Goal: Task Accomplishment & Management: Use online tool/utility

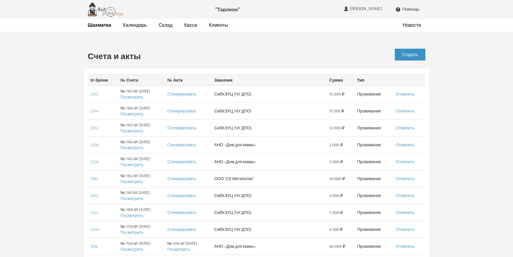
click at [403, 54] on link "Создать" at bounding box center [410, 55] width 31 height 12
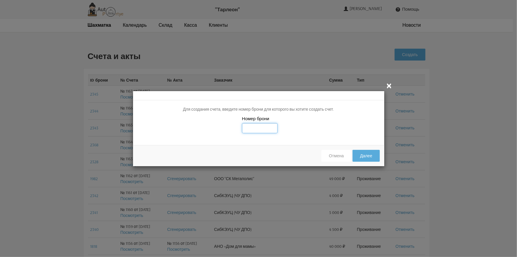
click at [252, 127] on input "text" at bounding box center [260, 128] width 36 height 10
type input "2021"
click at [367, 155] on button "Далее" at bounding box center [366, 156] width 27 height 12
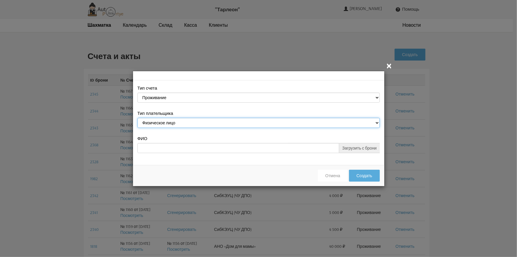
click at [377, 121] on select "Физическое лицо Юридическое лицо" at bounding box center [258, 123] width 242 height 10
select select "legal_entity"
click at [137, 118] on select "Физическое лицо Юридическое лицо" at bounding box center [258, 123] width 242 height 10
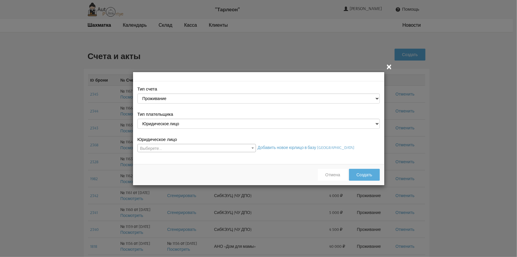
click at [252, 145] on span at bounding box center [253, 148] width 6 height 8
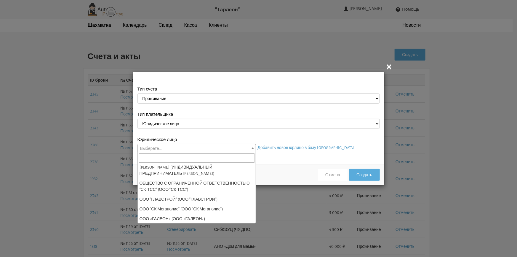
scroll to position [54, 0]
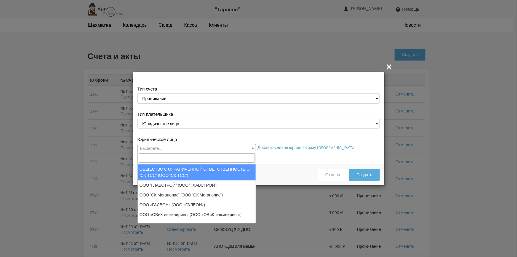
select select "101"
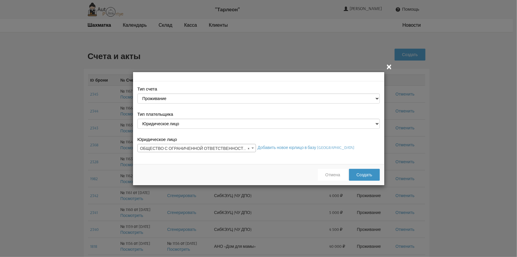
click at [368, 175] on button "Создать" at bounding box center [364, 175] width 31 height 12
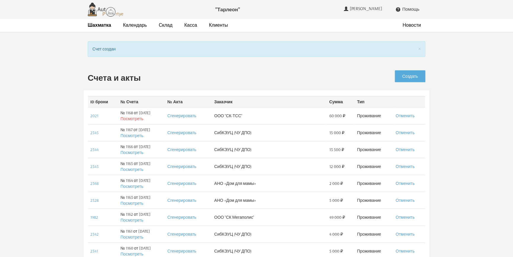
click at [128, 118] on link "Посмотреть" at bounding box center [132, 118] width 23 height 5
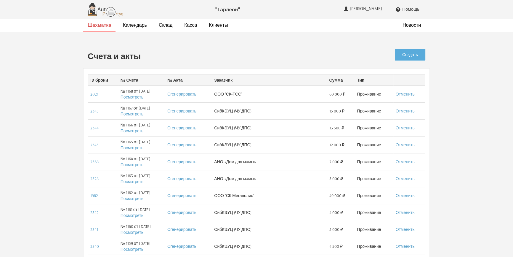
click at [97, 24] on strong "Шахматка" at bounding box center [99, 25] width 23 height 6
